Goal: Information Seeking & Learning: Learn about a topic

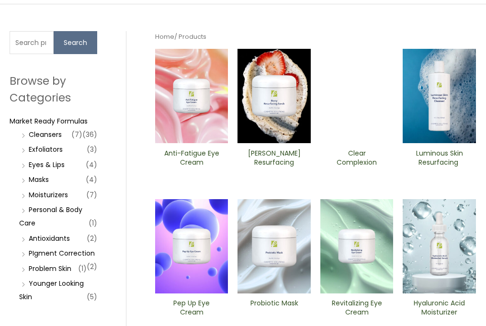
scroll to position [82, 0]
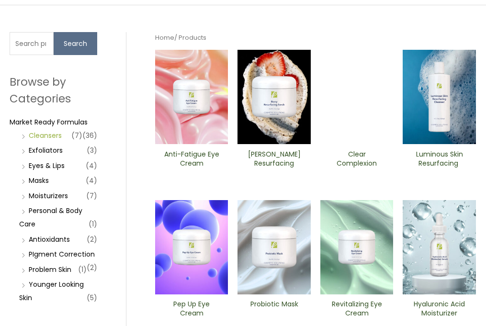
click at [49, 137] on link "Cleansers" at bounding box center [45, 136] width 33 height 10
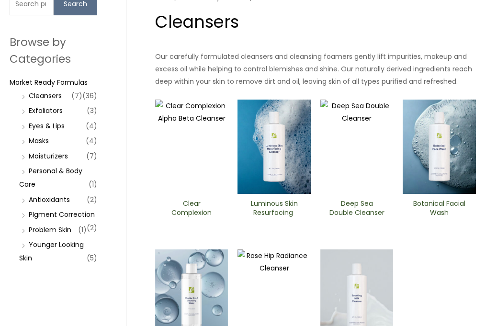
scroll to position [122, 0]
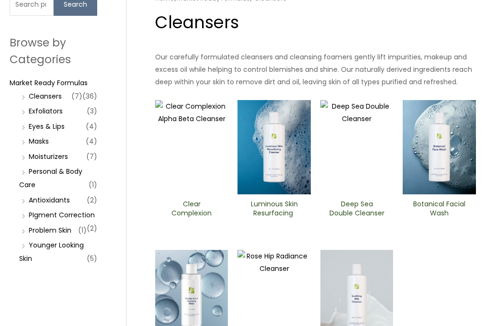
click at [74, 128] on li "Eyes & Lips (4)" at bounding box center [58, 126] width 78 height 13
click at [57, 124] on link "Eyes & Lips" at bounding box center [47, 127] width 36 height 10
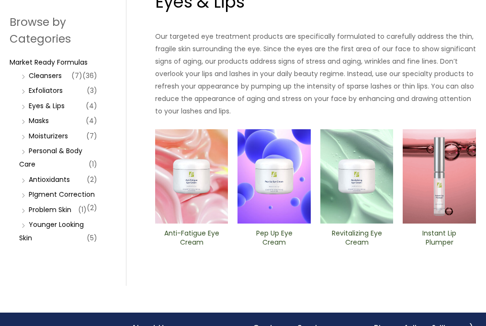
scroll to position [144, 0]
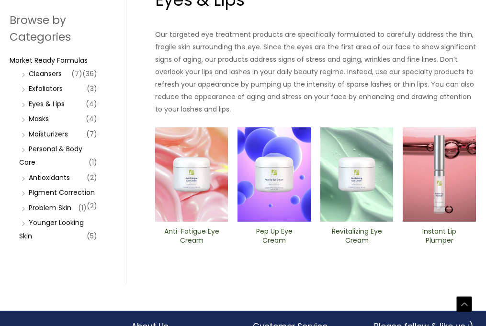
click at [430, 220] on img at bounding box center [439, 174] width 73 height 94
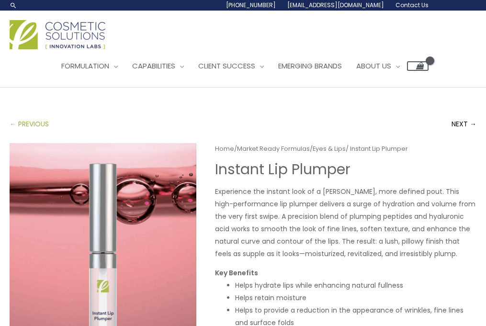
click at [12, 122] on link "← PREVIOUS" at bounding box center [29, 124] width 39 height 19
